Goal: Check status: Check status

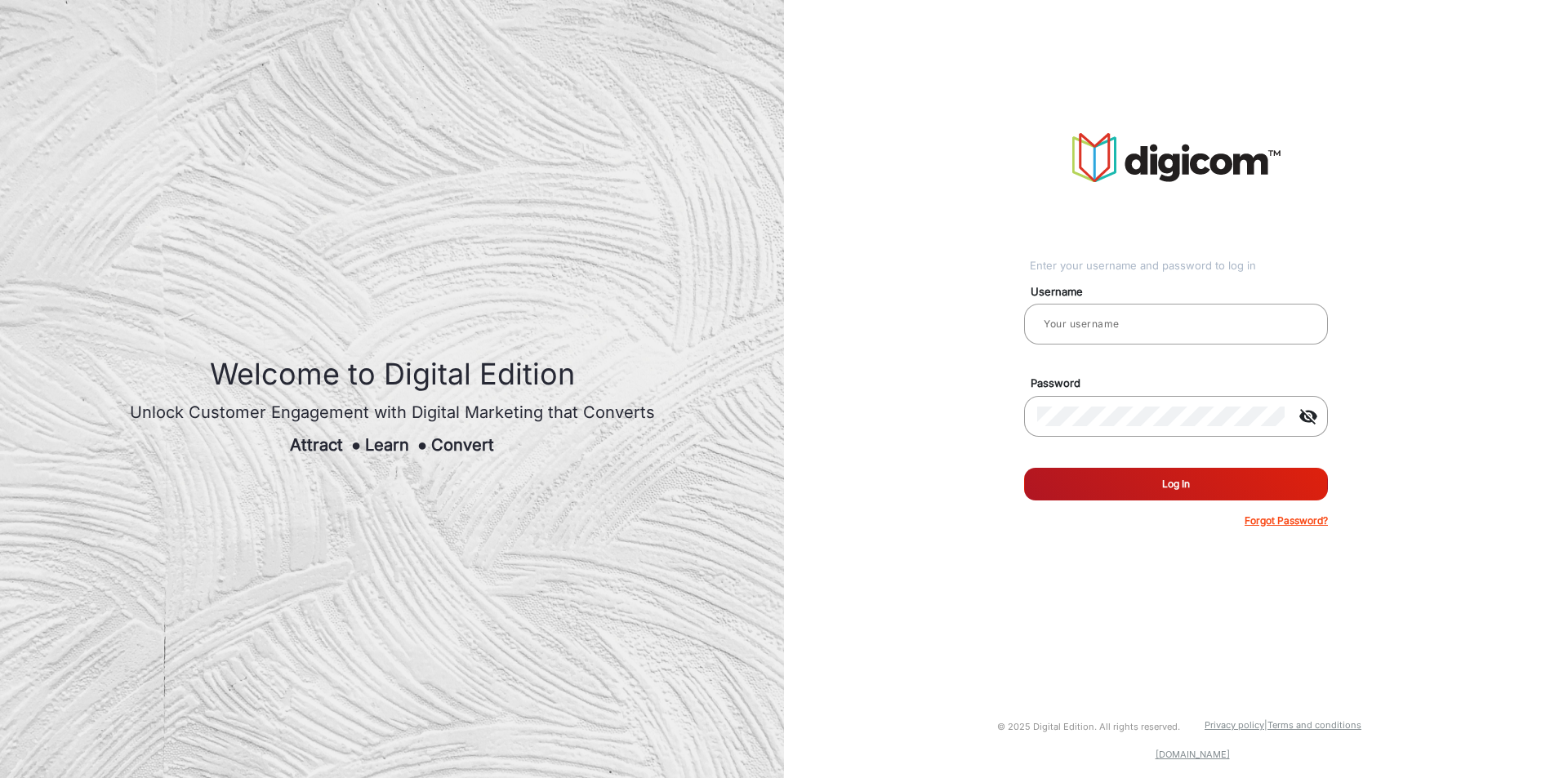
type input "[PERSON_NAME]"
click at [1222, 484] on button "Log In" at bounding box center [1175, 484] width 303 height 32
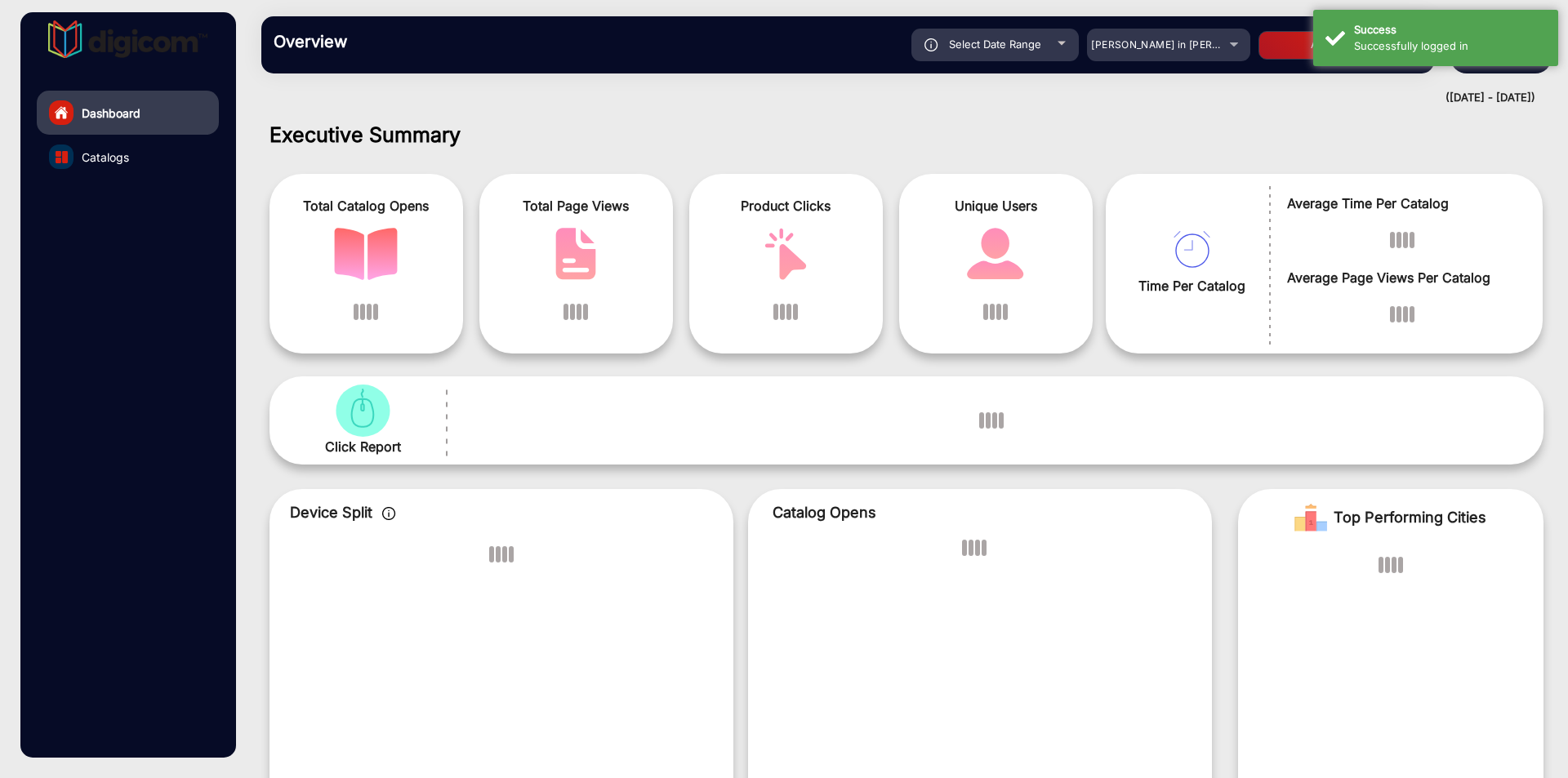
scroll to position [13, 0]
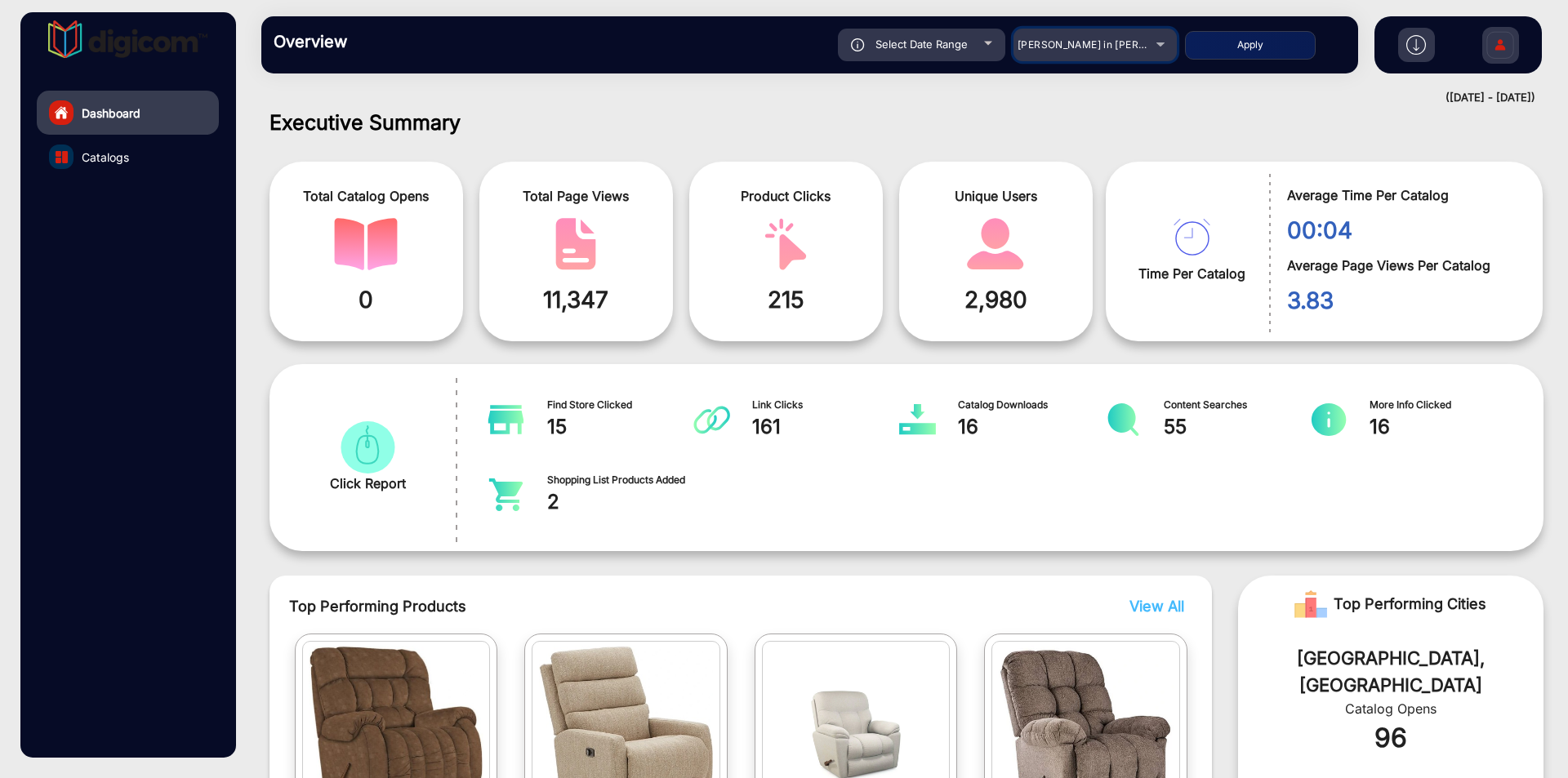
click at [1093, 49] on span "[PERSON_NAME] in [PERSON_NAME]" at bounding box center [1107, 44] width 180 height 13
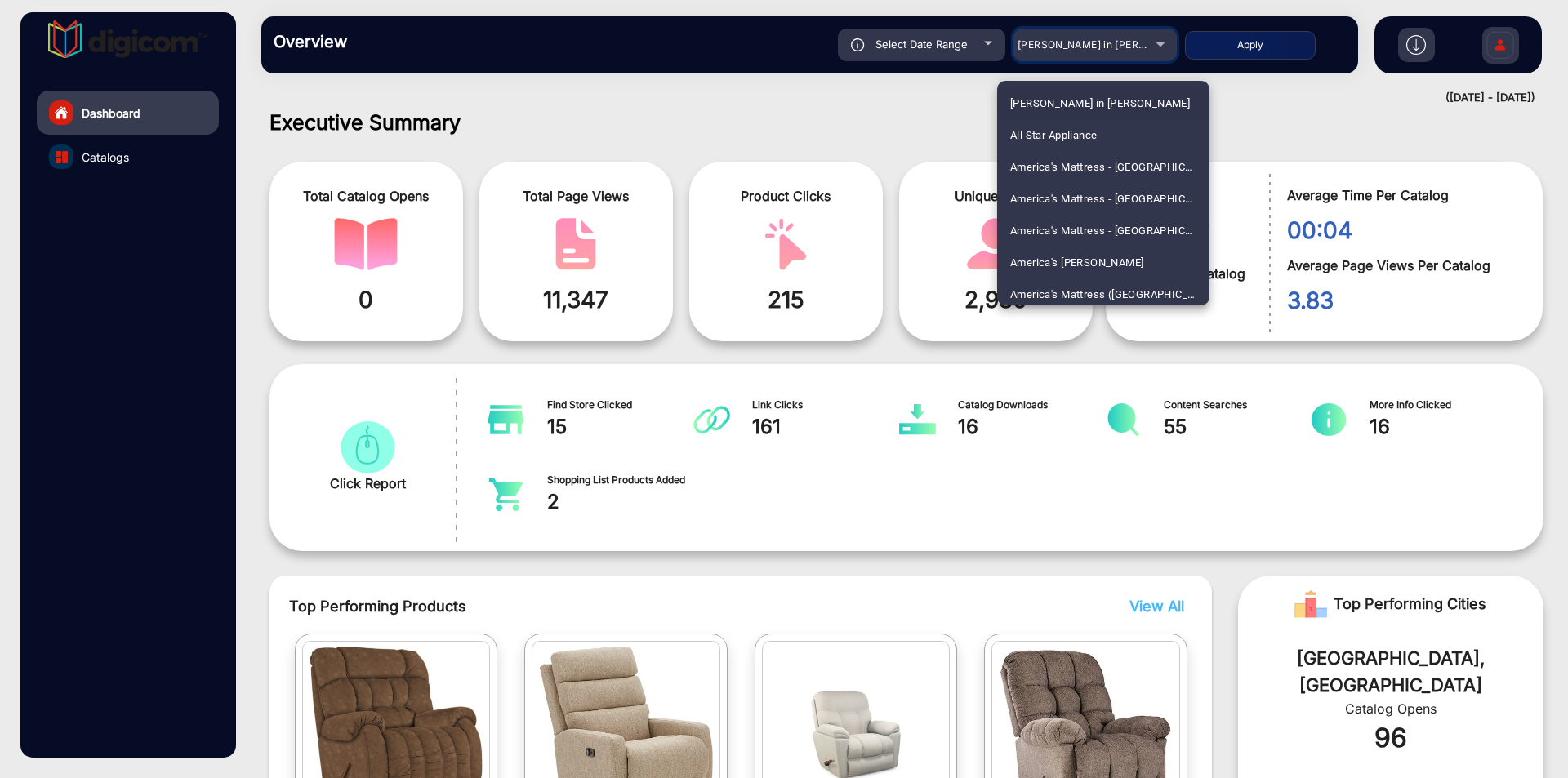
scroll to position [2775, 0]
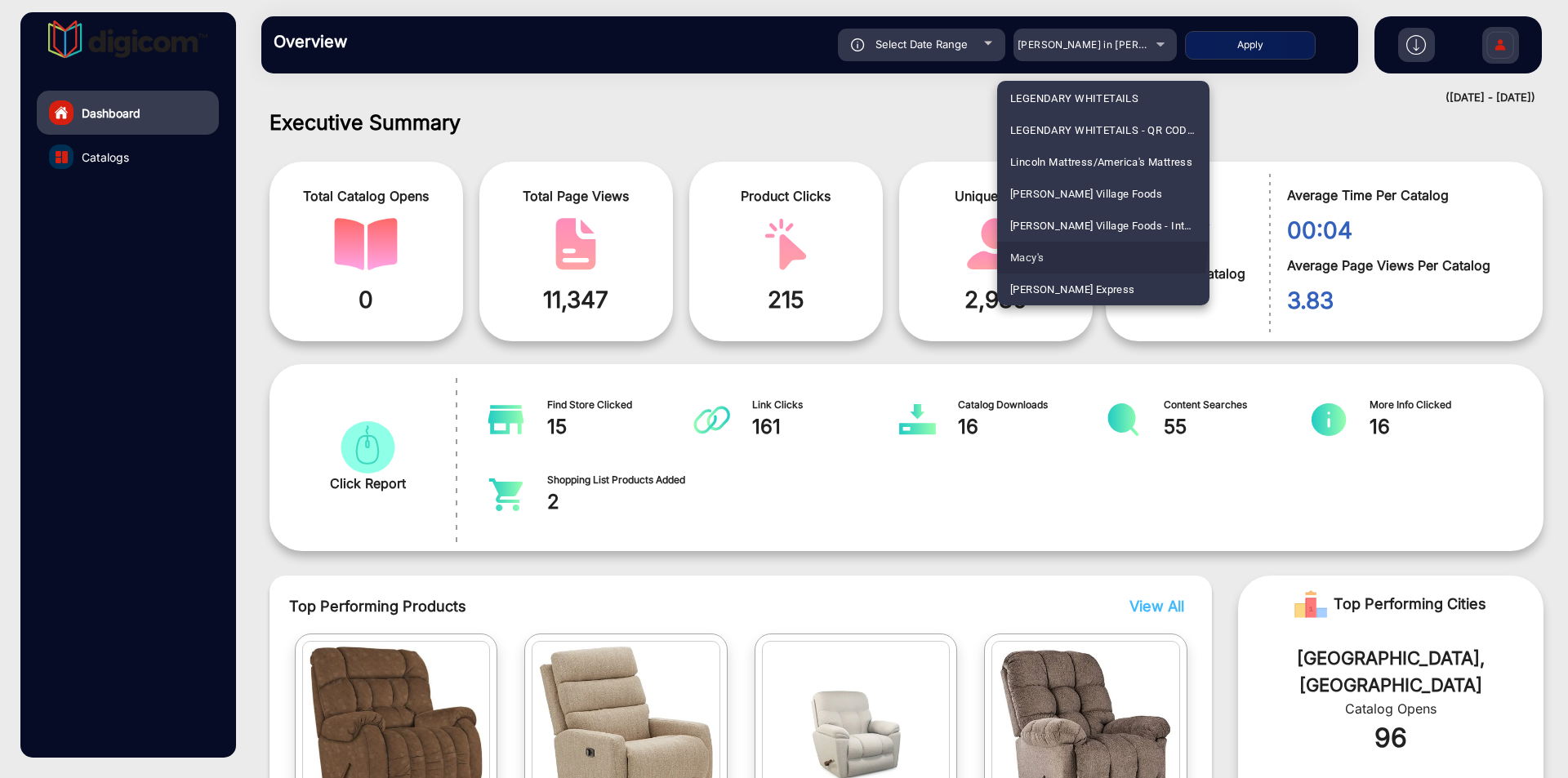
click at [1032, 244] on span "Macy's" at bounding box center [1027, 257] width 33 height 32
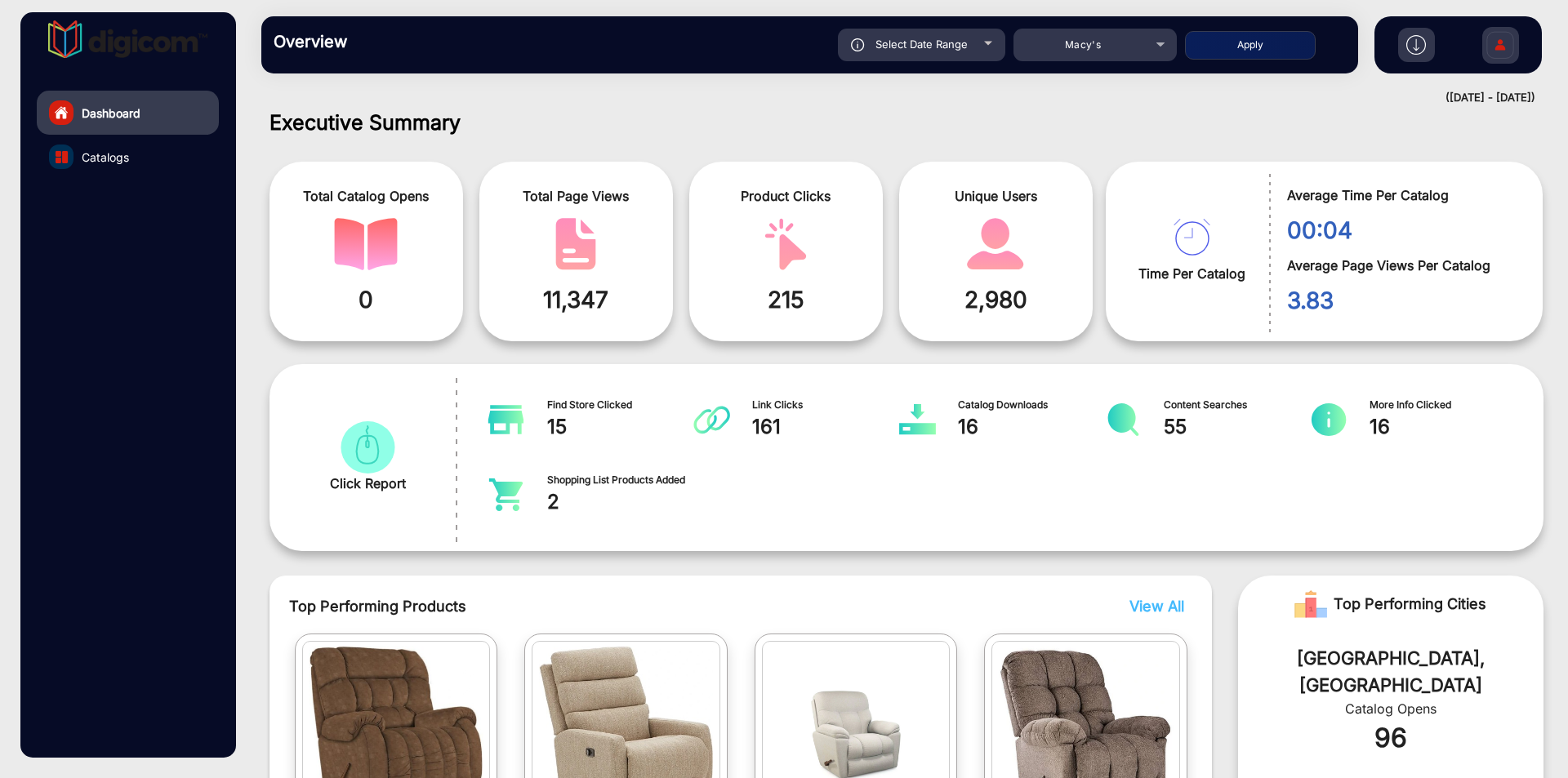
click at [936, 33] on div "Select Date Range" at bounding box center [921, 44] width 168 height 32
type input "[DATE]"
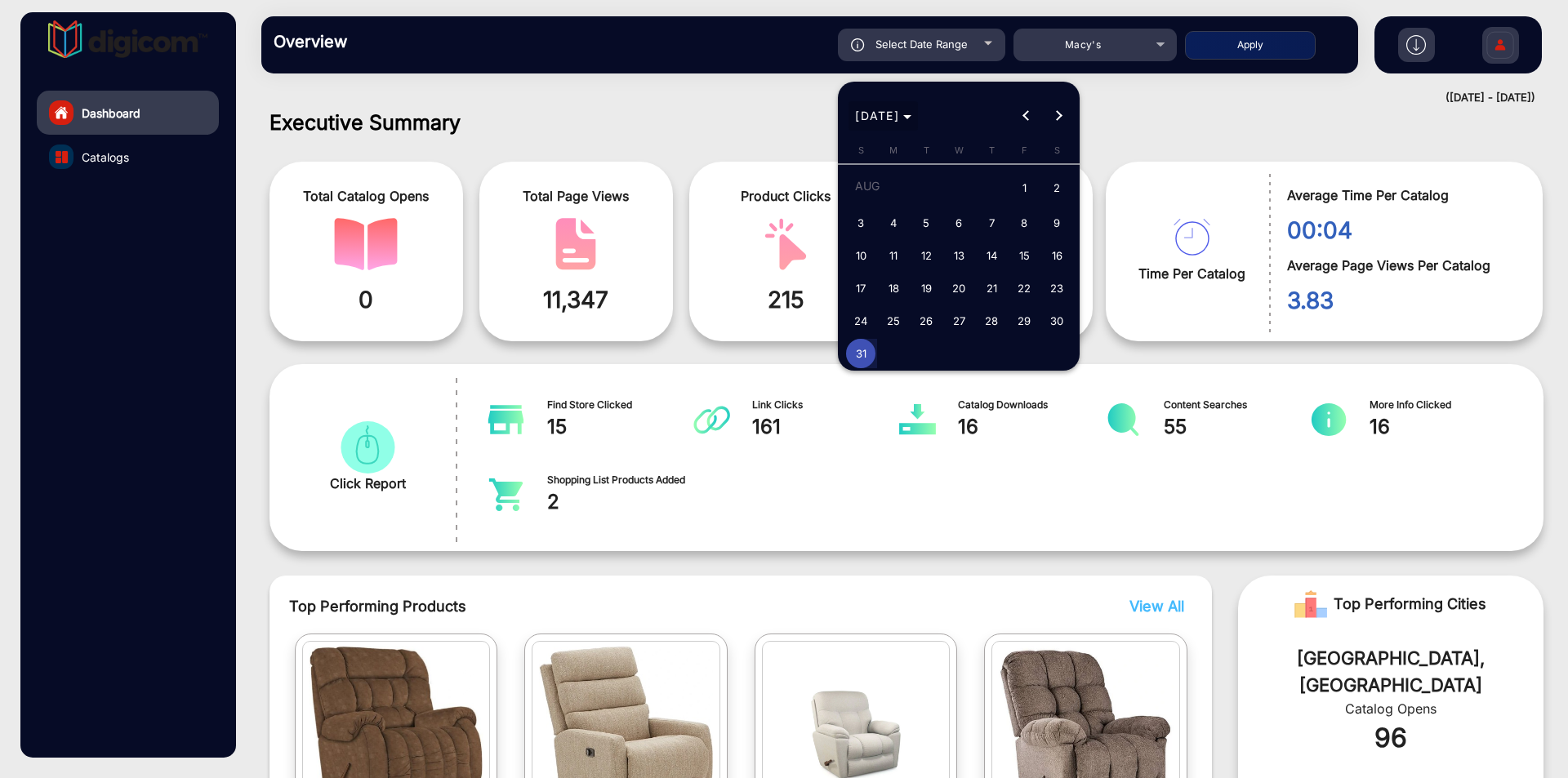
click at [899, 116] on span "[DATE]" at bounding box center [877, 115] width 44 height 14
click at [982, 325] on span "2024" at bounding box center [987, 330] width 52 height 29
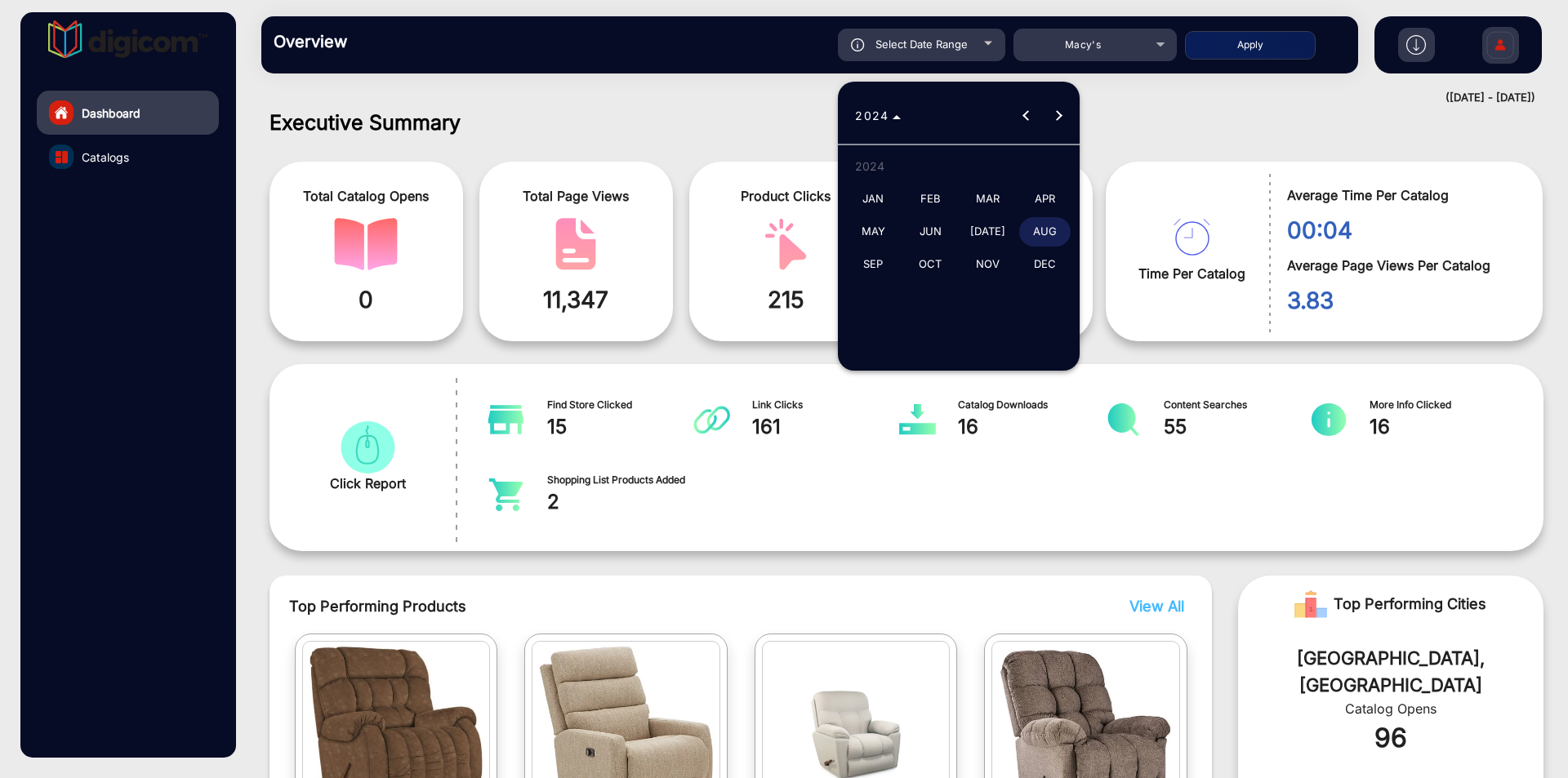
click at [992, 268] on span "NOV" at bounding box center [987, 264] width 52 height 29
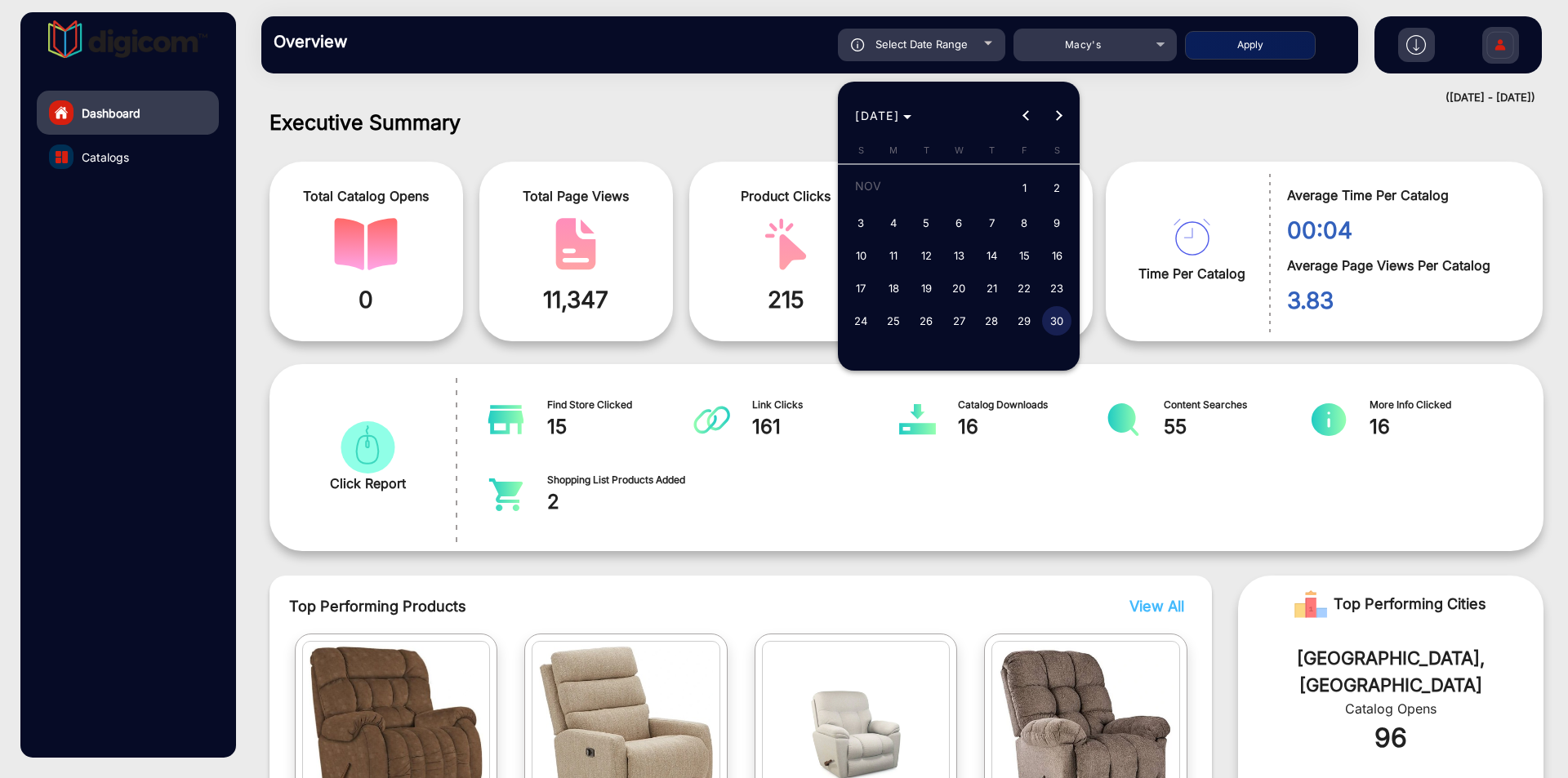
click at [856, 322] on span "24" at bounding box center [860, 321] width 29 height 29
type input "[DATE]"
click at [1054, 326] on span "30" at bounding box center [1056, 321] width 29 height 29
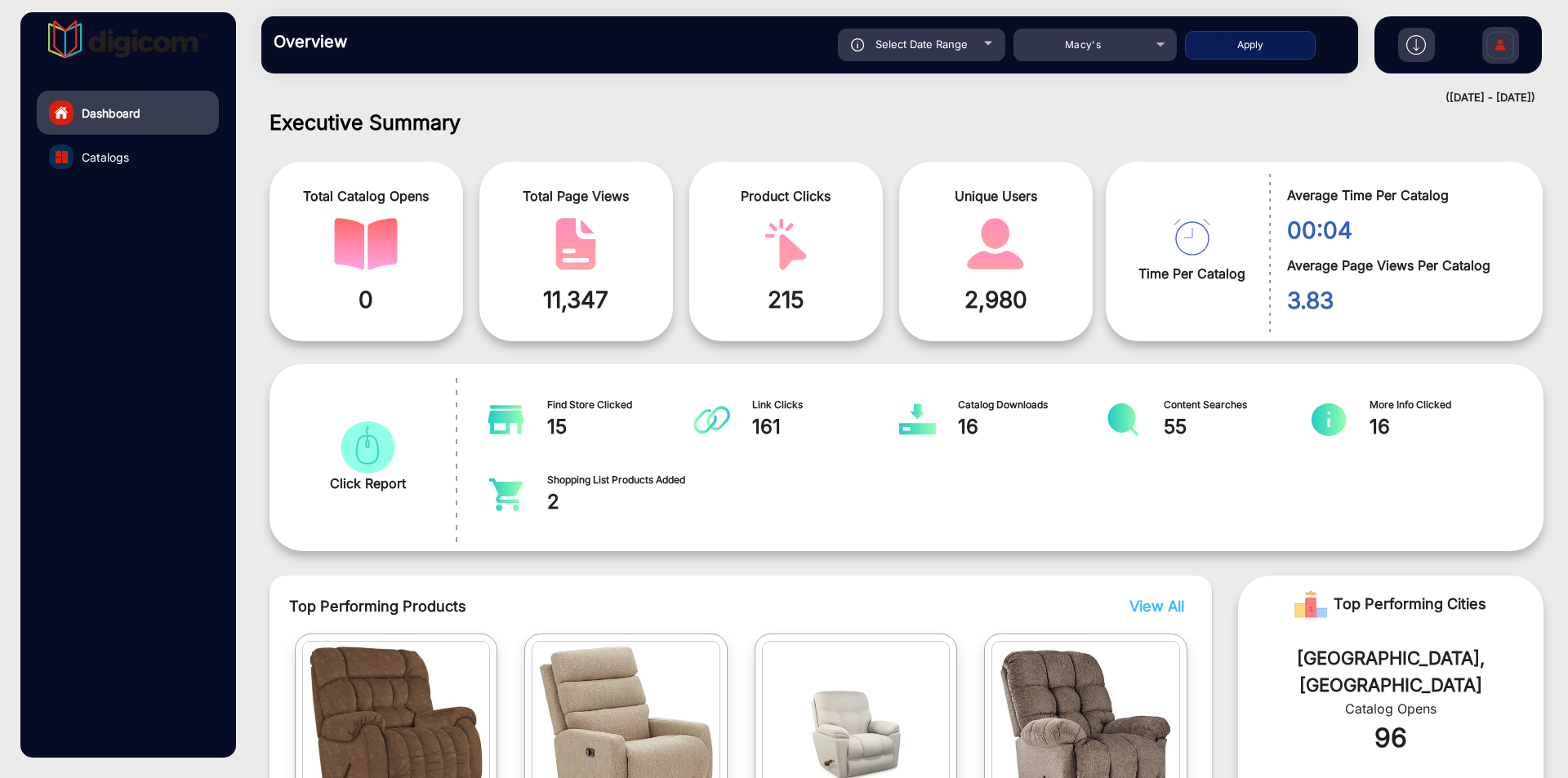
type input "[DATE]"
click at [1249, 39] on button "Apply" at bounding box center [1250, 45] width 131 height 28
type input "[DATE]"
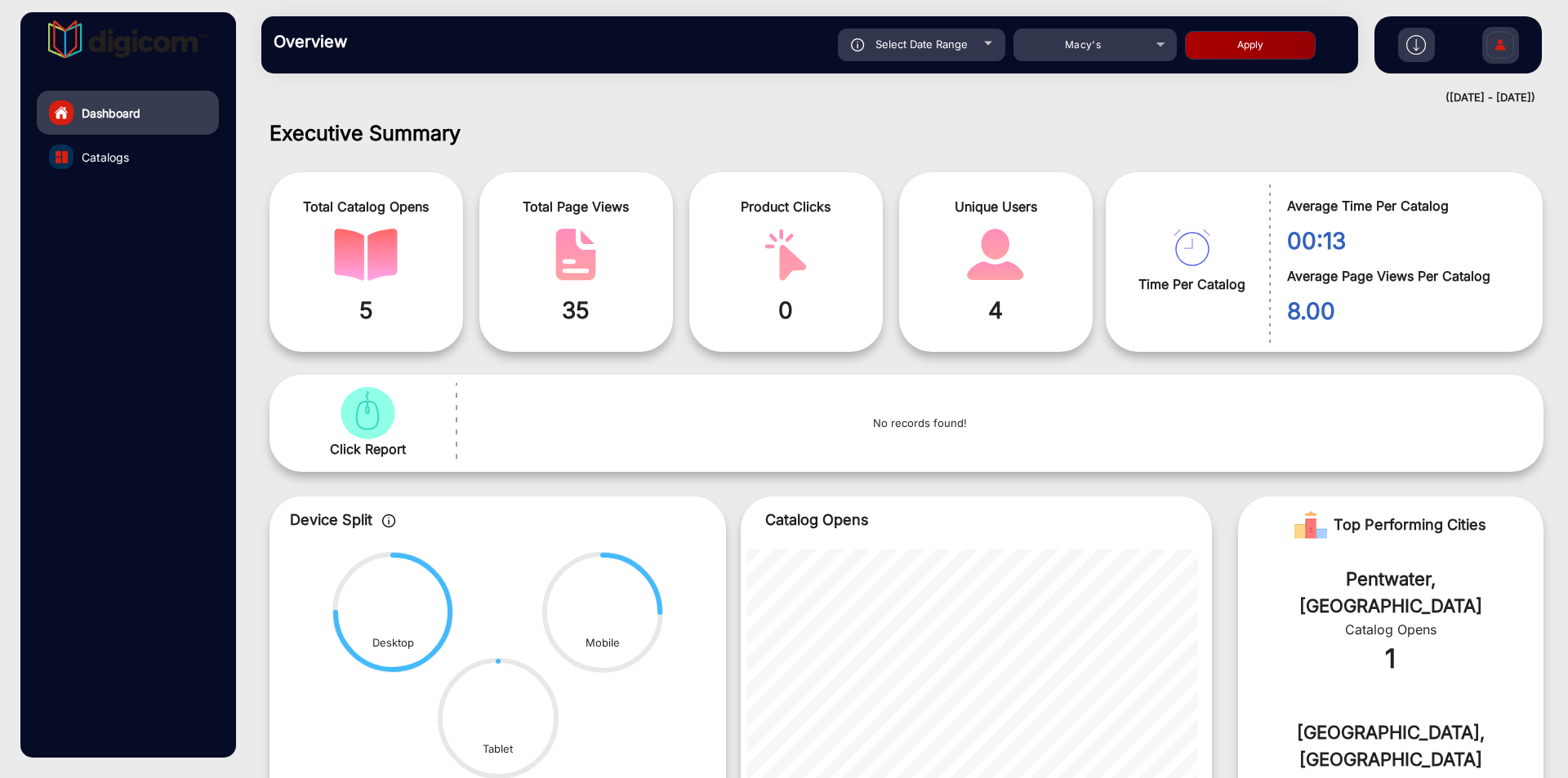
scroll to position [0, 0]
click at [111, 159] on span "Catalogs" at bounding box center [105, 157] width 48 height 18
